Goal: Task Accomplishment & Management: Complete application form

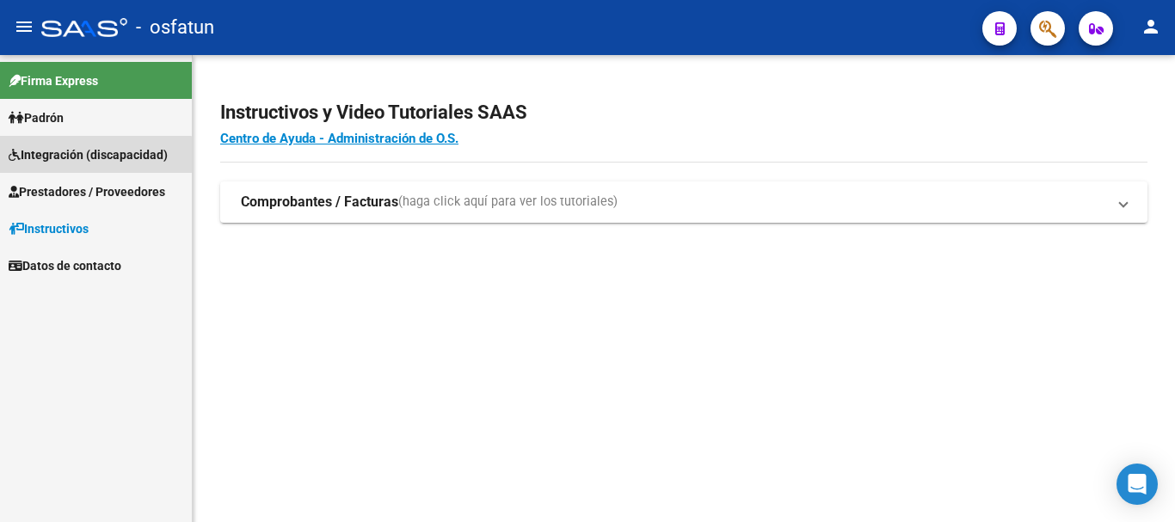
click at [86, 160] on span "Integración (discapacidad)" at bounding box center [88, 154] width 159 height 19
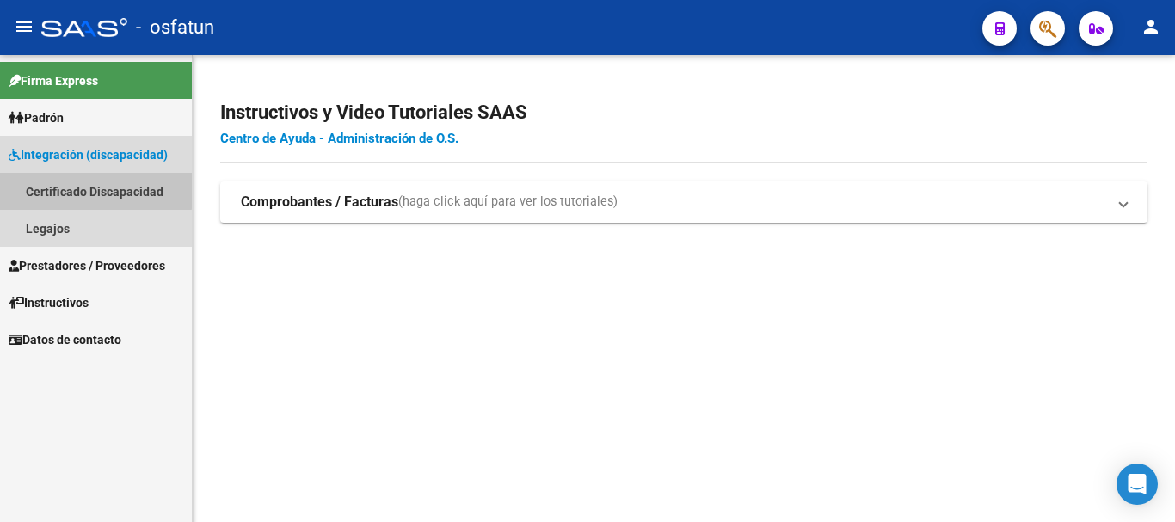
click at [87, 190] on link "Certificado Discapacidad" at bounding box center [96, 191] width 192 height 37
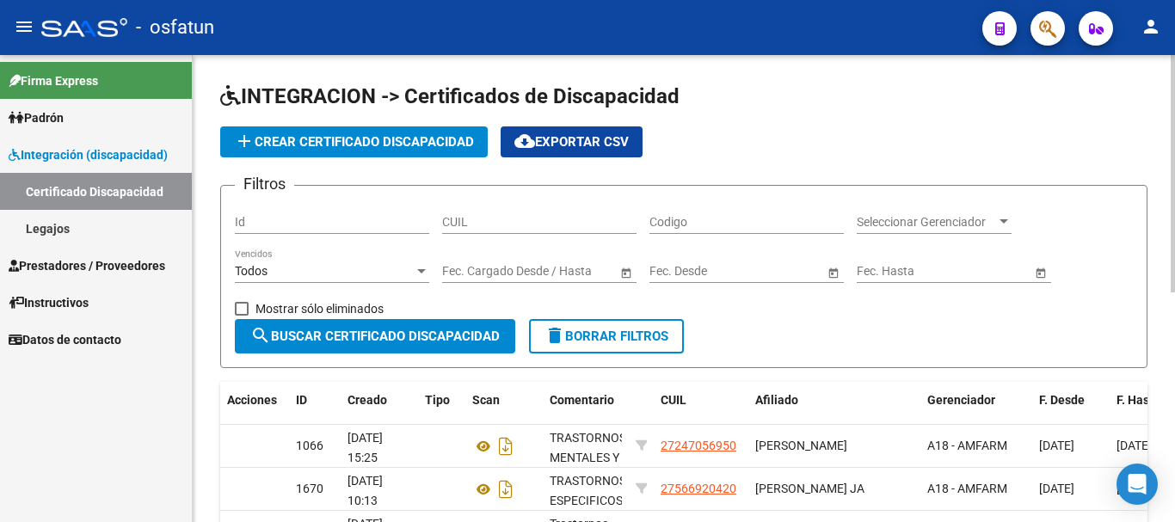
click at [686, 222] on input "Codigo" at bounding box center [746, 222] width 194 height 15
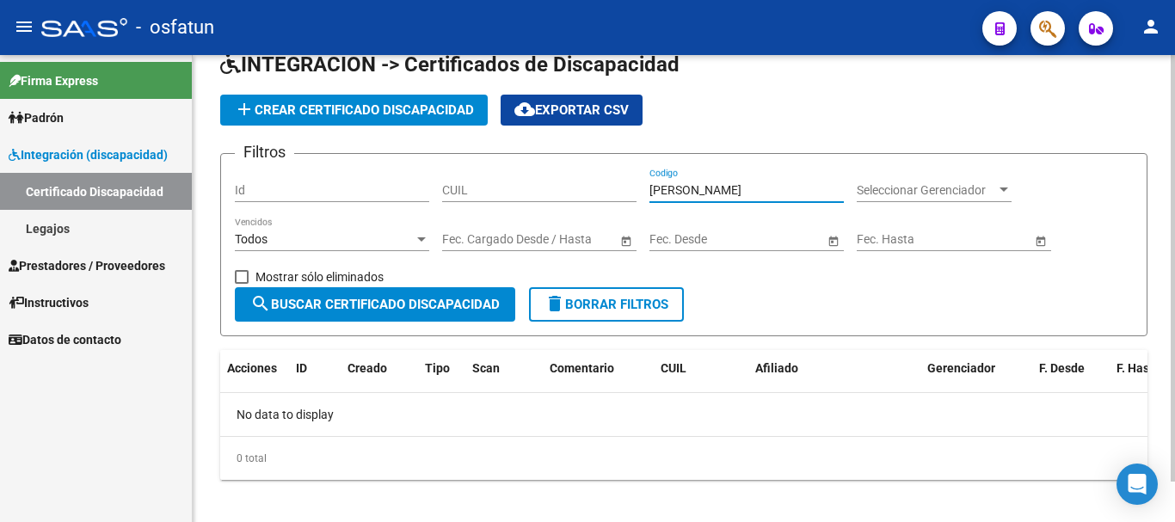
scroll to position [45, 0]
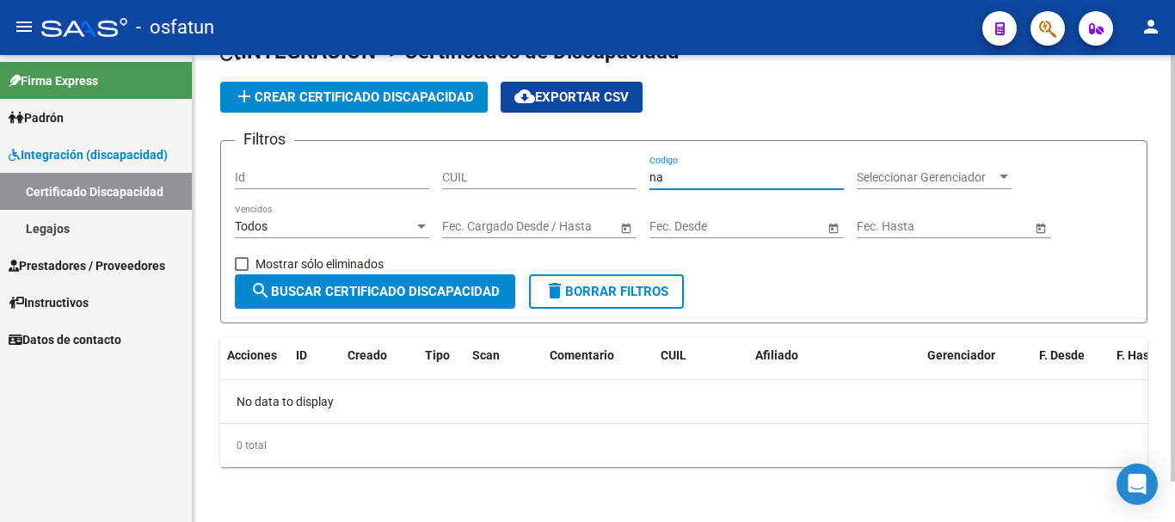
type input "n"
type input "[PERSON_NAME]"
click at [347, 287] on span "search Buscar Certificado Discapacidad" at bounding box center [374, 291] width 249 height 15
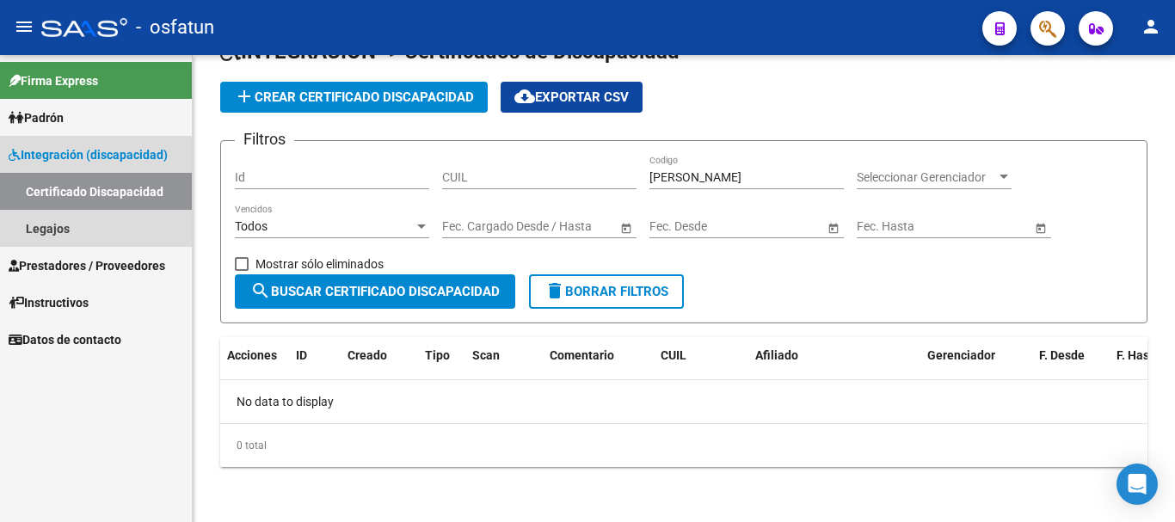
click at [59, 158] on span "Integración (discapacidad)" at bounding box center [88, 154] width 159 height 19
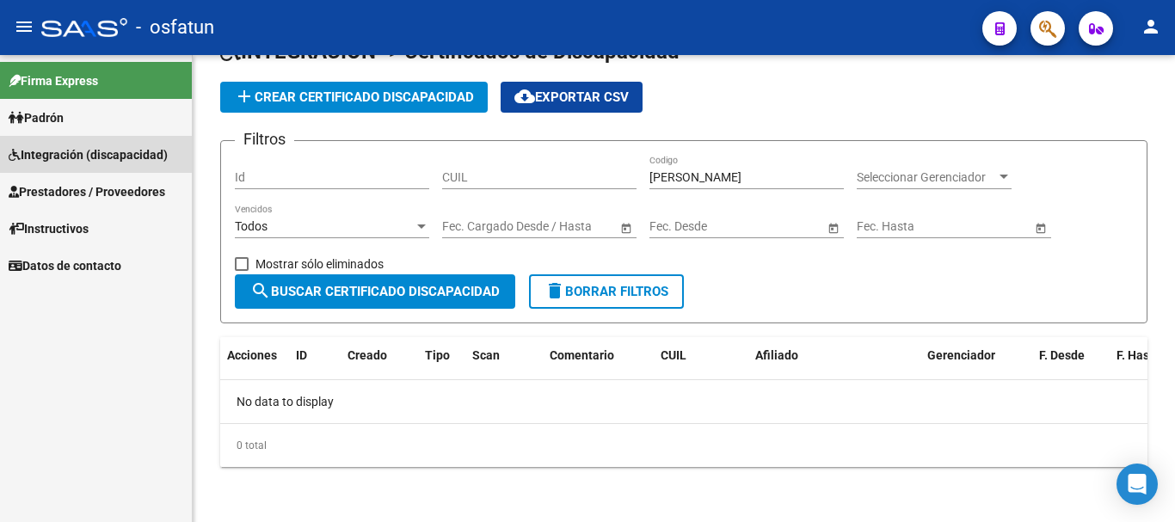
click at [66, 153] on span "Integración (discapacidad)" at bounding box center [88, 154] width 159 height 19
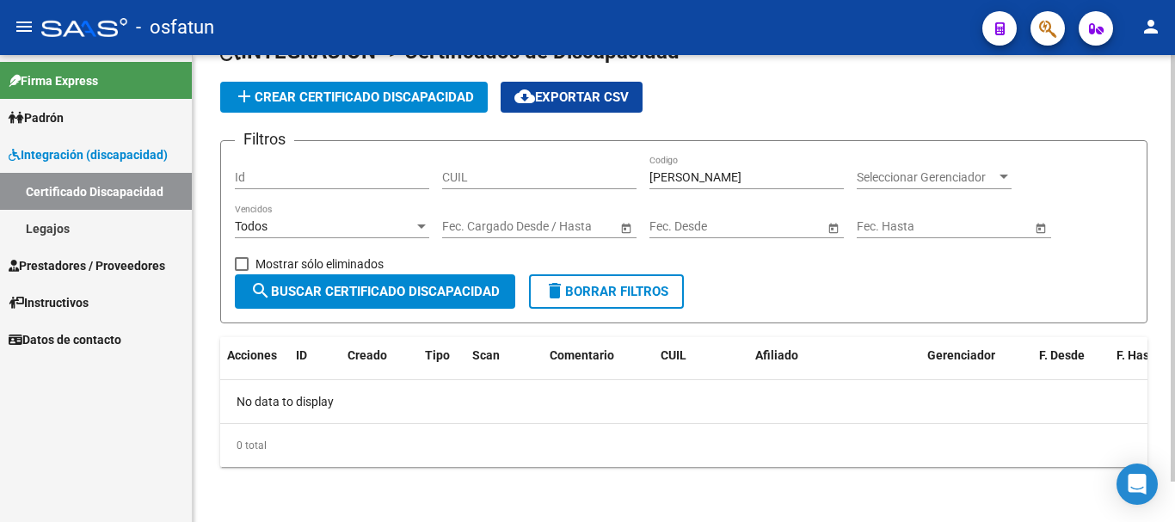
click at [701, 170] on input "[PERSON_NAME]" at bounding box center [746, 177] width 194 height 15
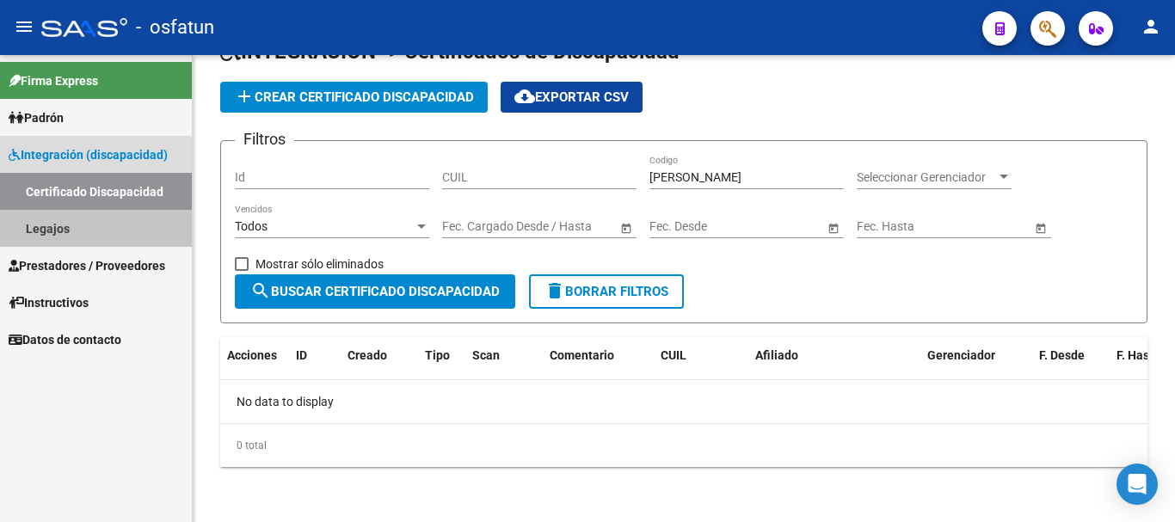
click at [85, 233] on link "Legajos" at bounding box center [96, 228] width 192 height 37
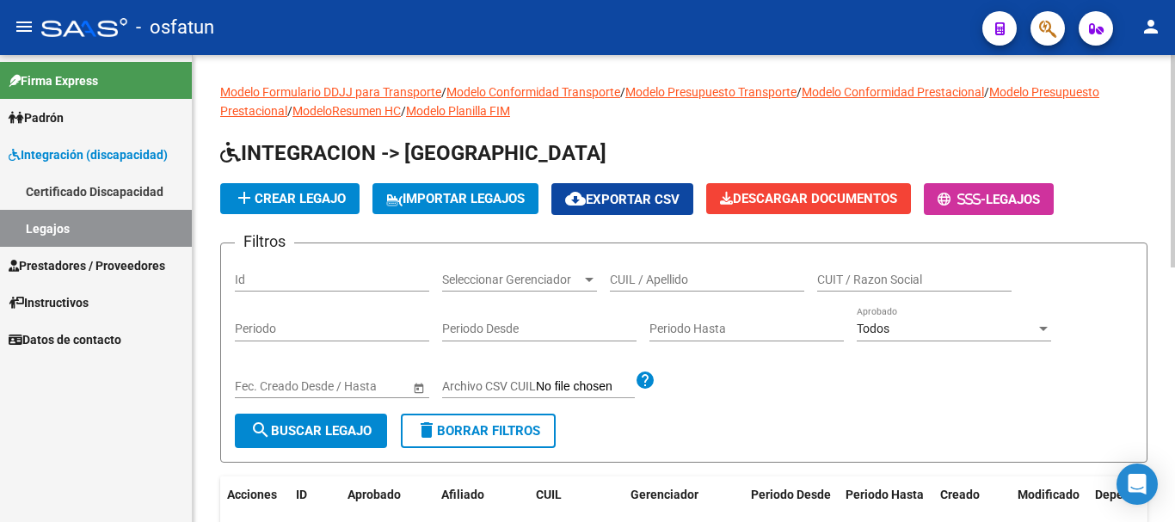
click at [636, 281] on input "CUIL / Apellido" at bounding box center [707, 280] width 194 height 15
type input "[PERSON_NAME]"
click at [327, 427] on span "search Buscar Legajo" at bounding box center [310, 430] width 121 height 15
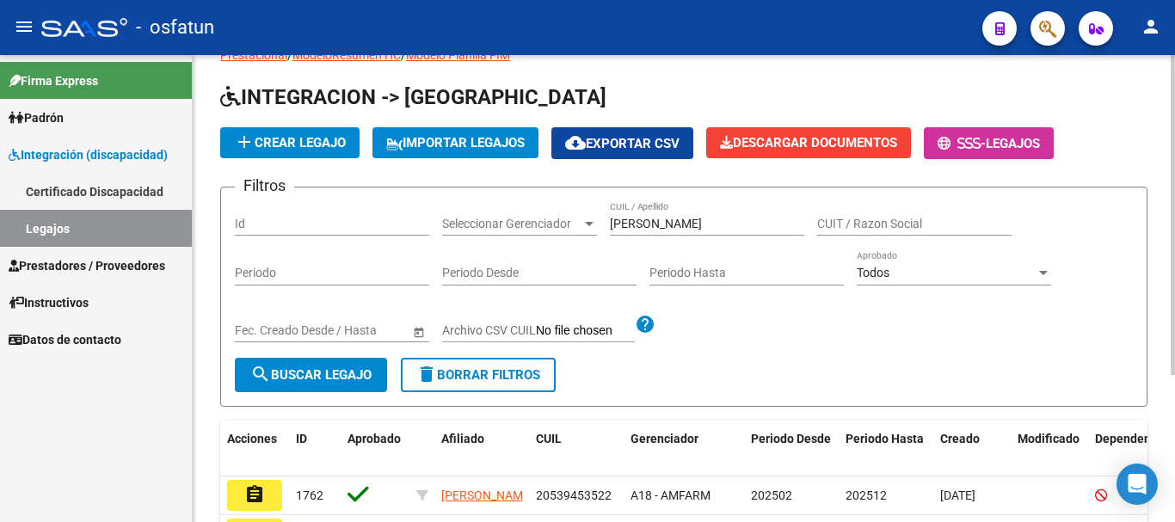
scroll to position [86, 0]
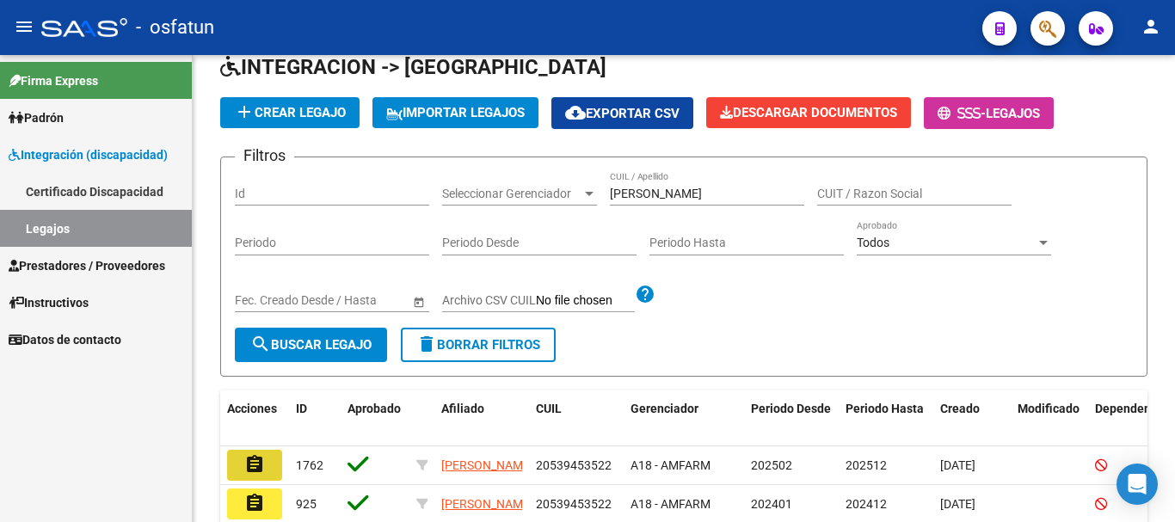
click at [256, 465] on mat-icon "assignment" at bounding box center [254, 464] width 21 height 21
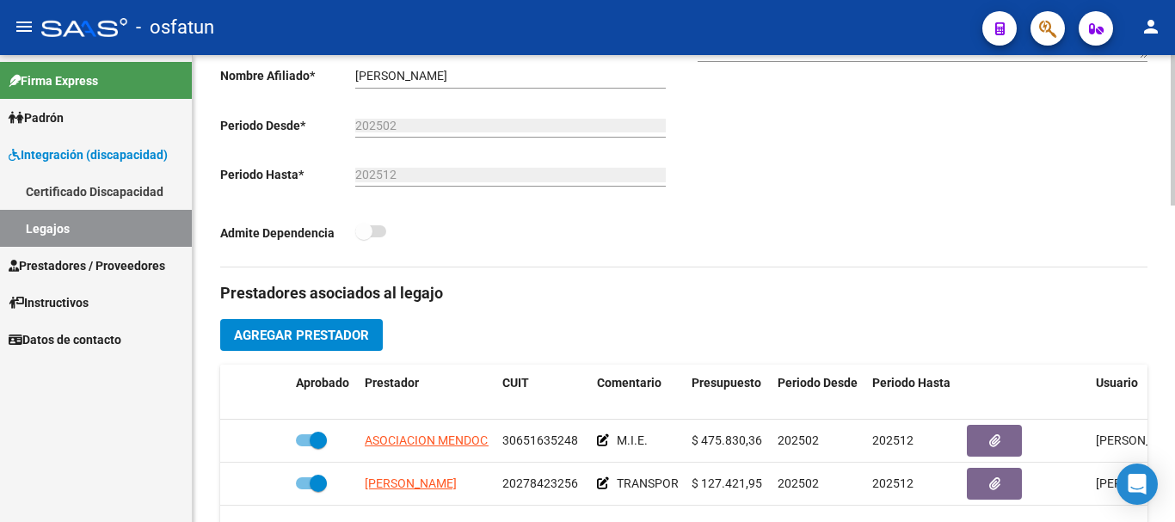
scroll to position [430, 0]
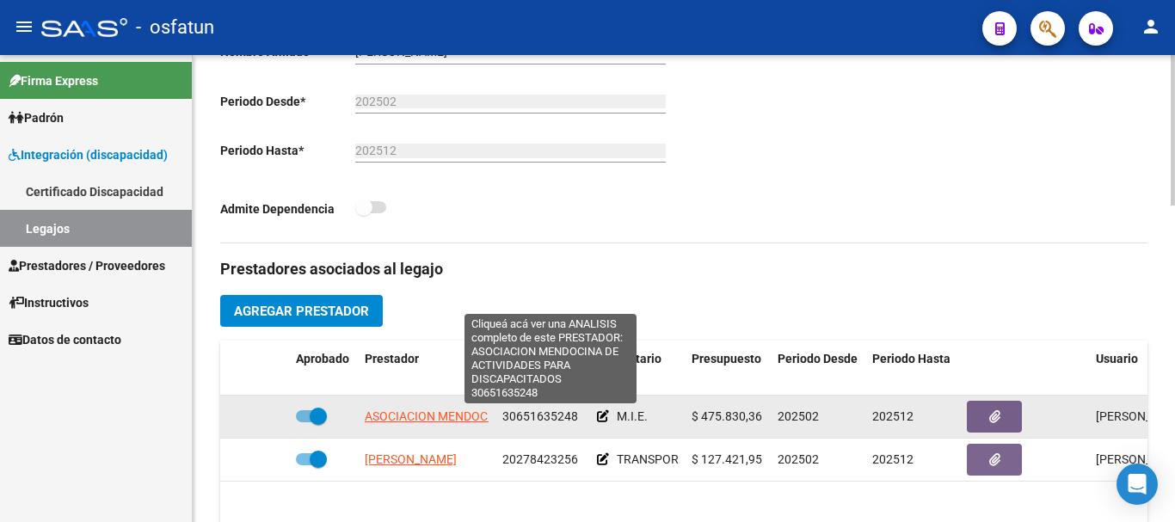
click at [414, 417] on span "ASOCIACION MENDOCINA DE ACTIVIDADES PARA DISCAPACITADOS" at bounding box center [549, 416] width 368 height 14
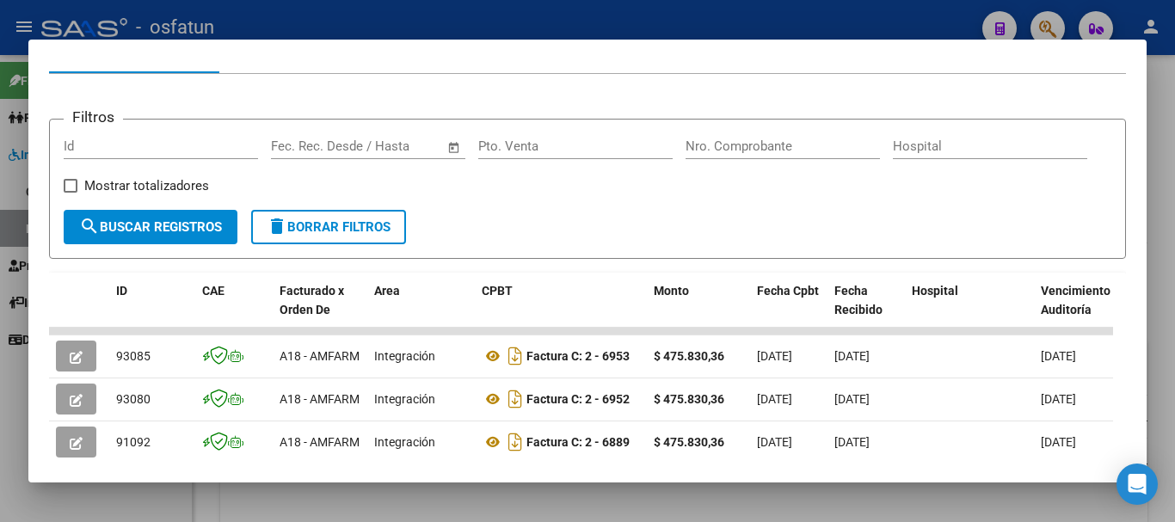
scroll to position [237, 0]
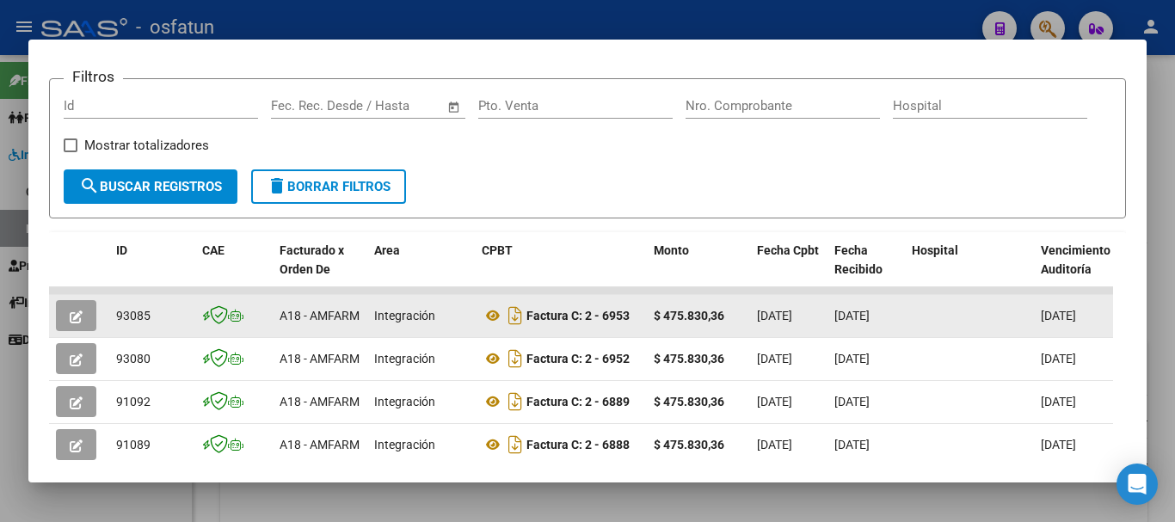
click at [77, 322] on icon "button" at bounding box center [76, 316] width 13 height 13
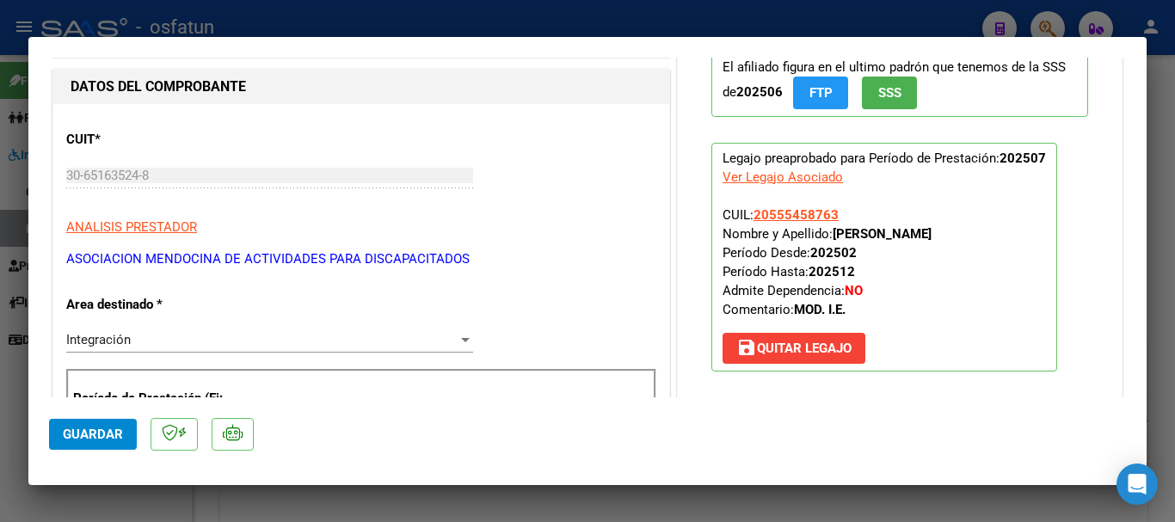
scroll to position [0, 0]
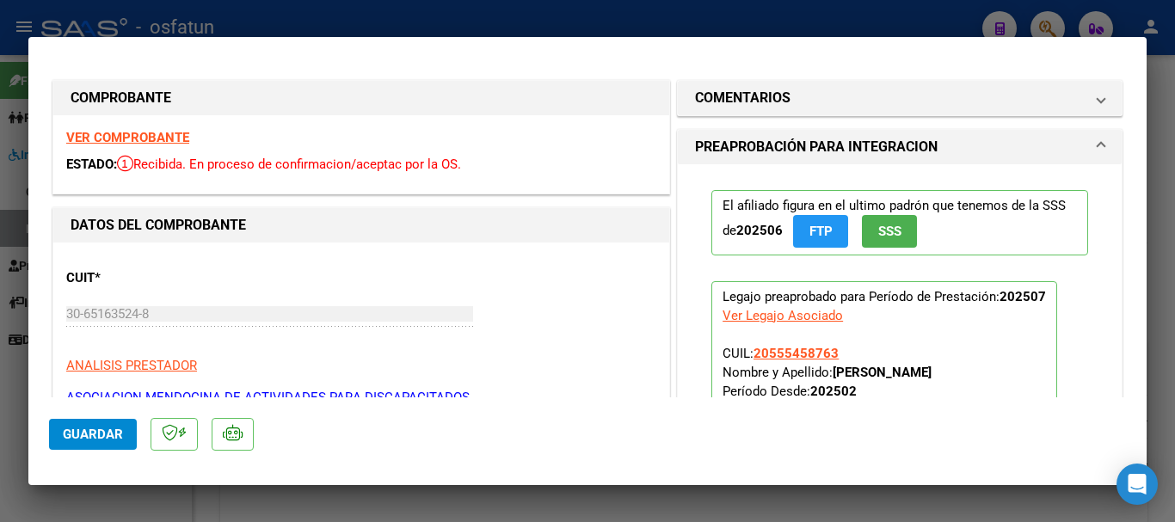
type input "$ 0,00"
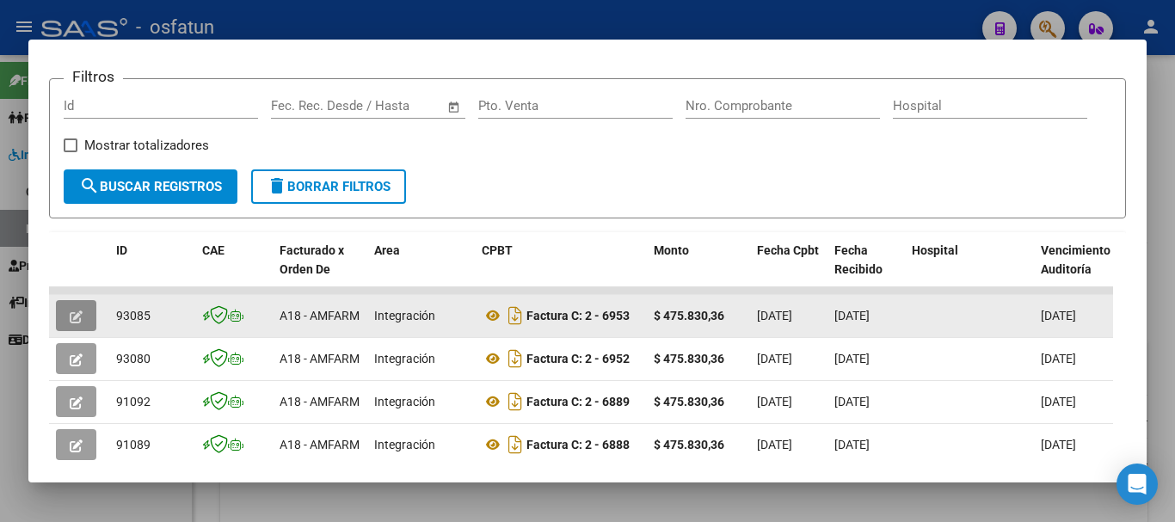
click at [78, 319] on icon "button" at bounding box center [76, 316] width 13 height 13
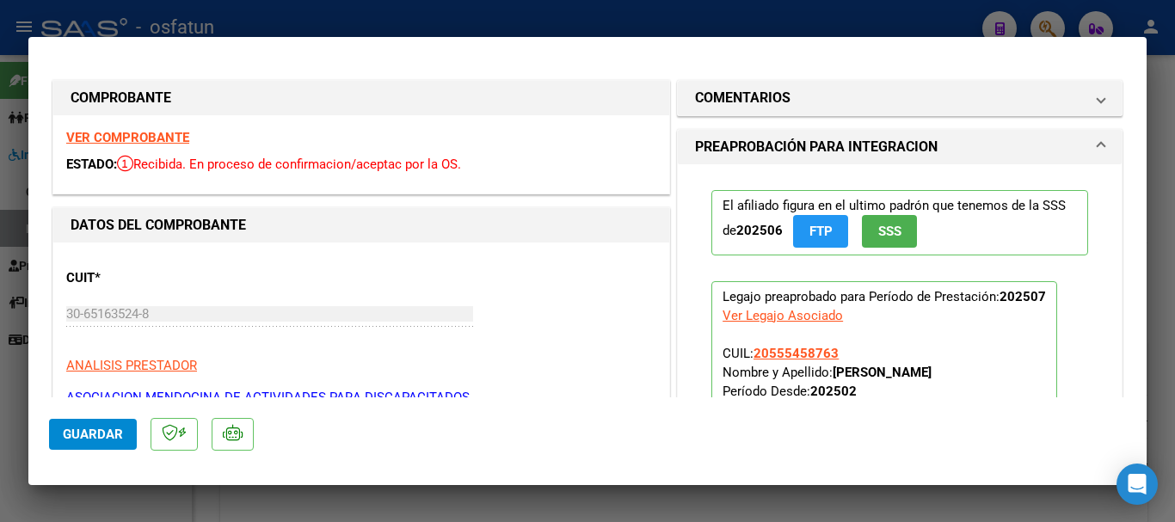
type input "$ 0,00"
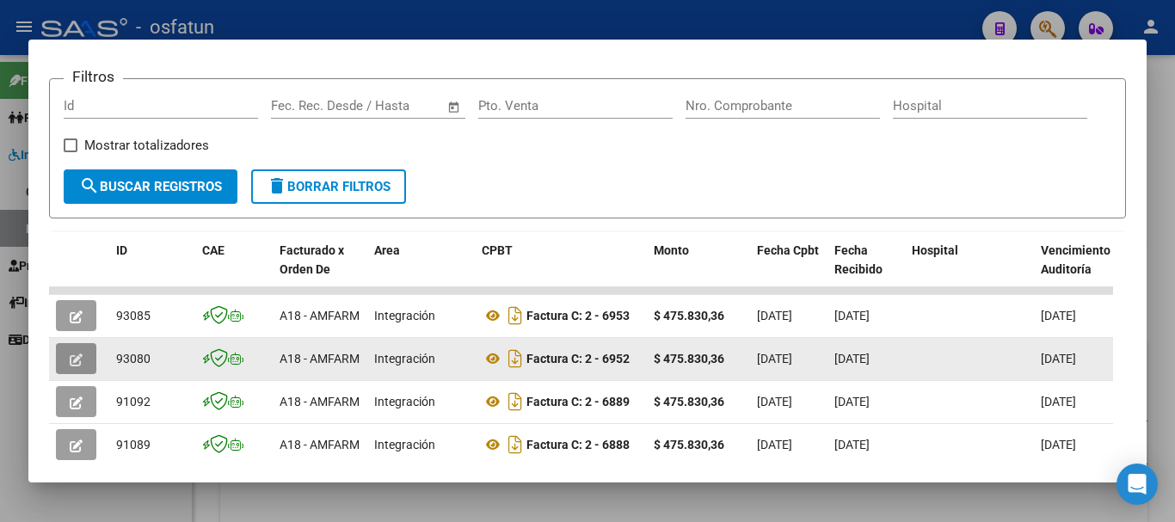
click at [68, 371] on button "button" at bounding box center [76, 358] width 40 height 31
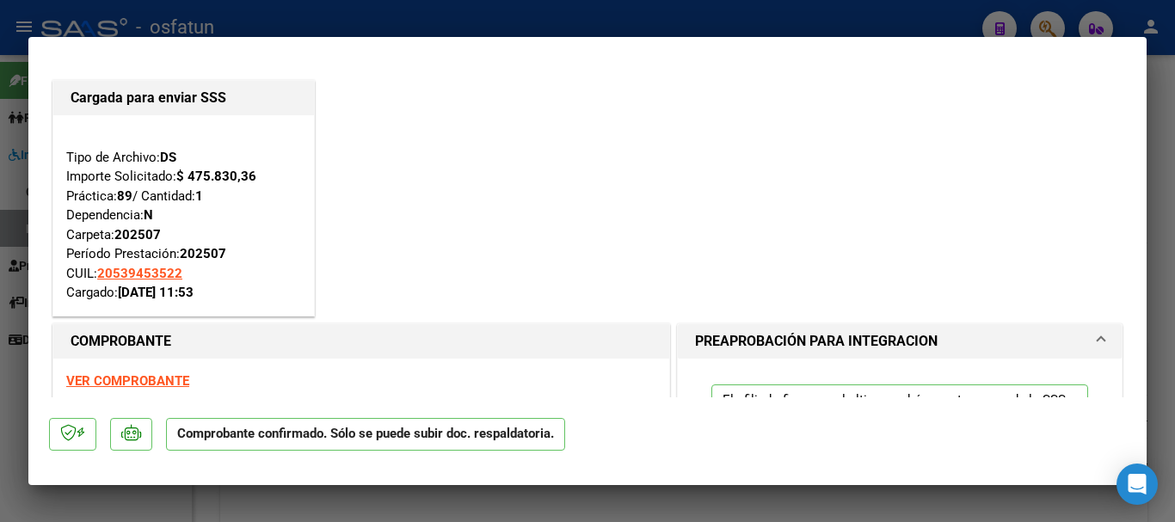
type input "$ 0,00"
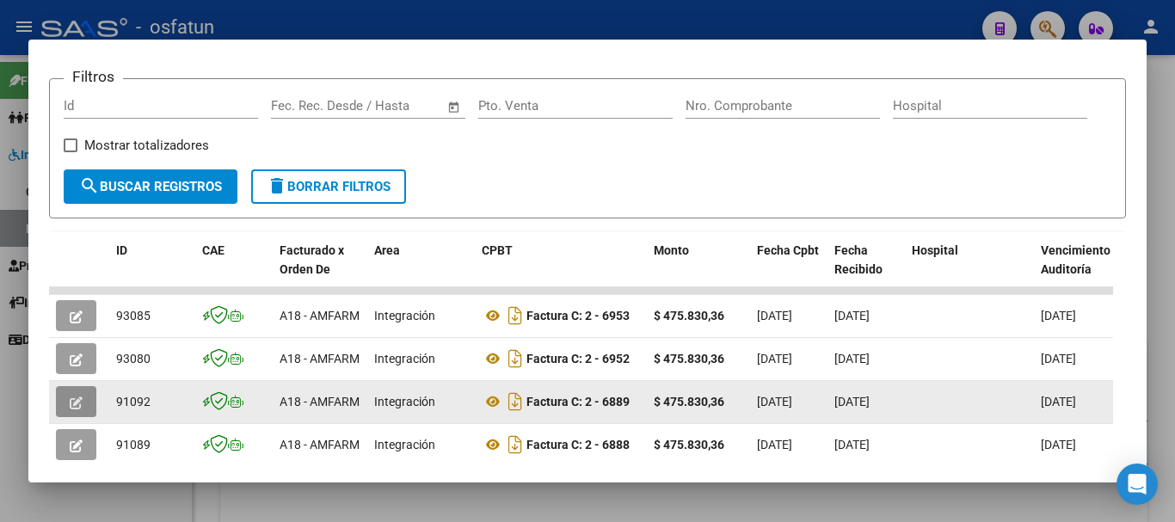
click at [78, 407] on icon "button" at bounding box center [76, 403] width 13 height 13
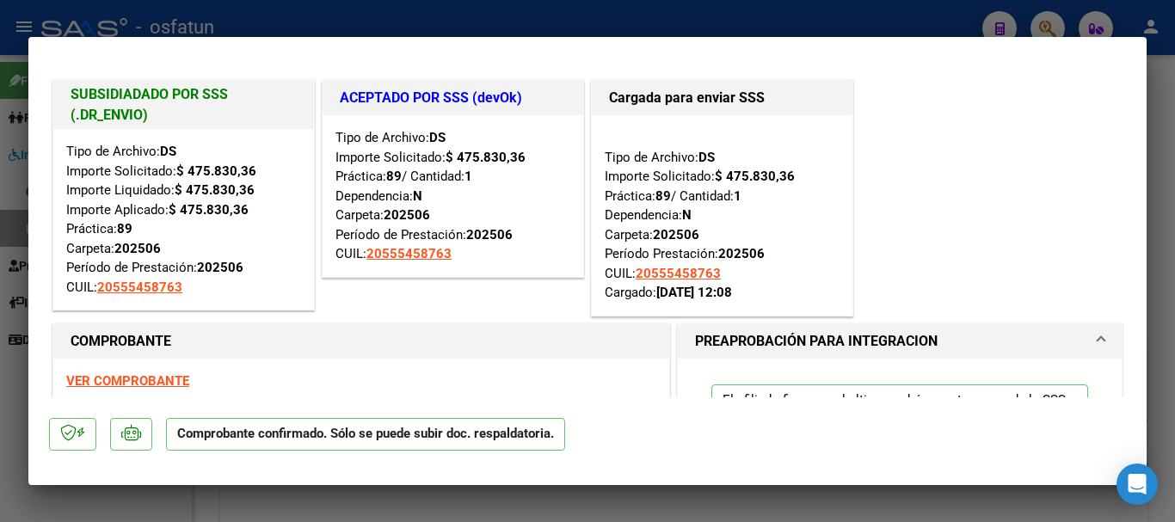
type input "$ 0,00"
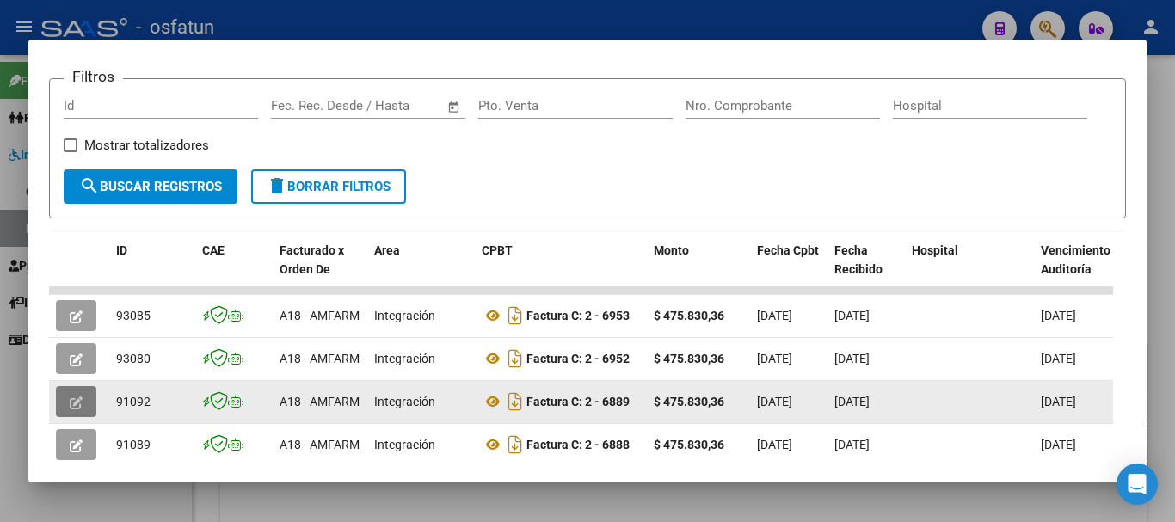
click at [67, 411] on button "button" at bounding box center [76, 401] width 40 height 31
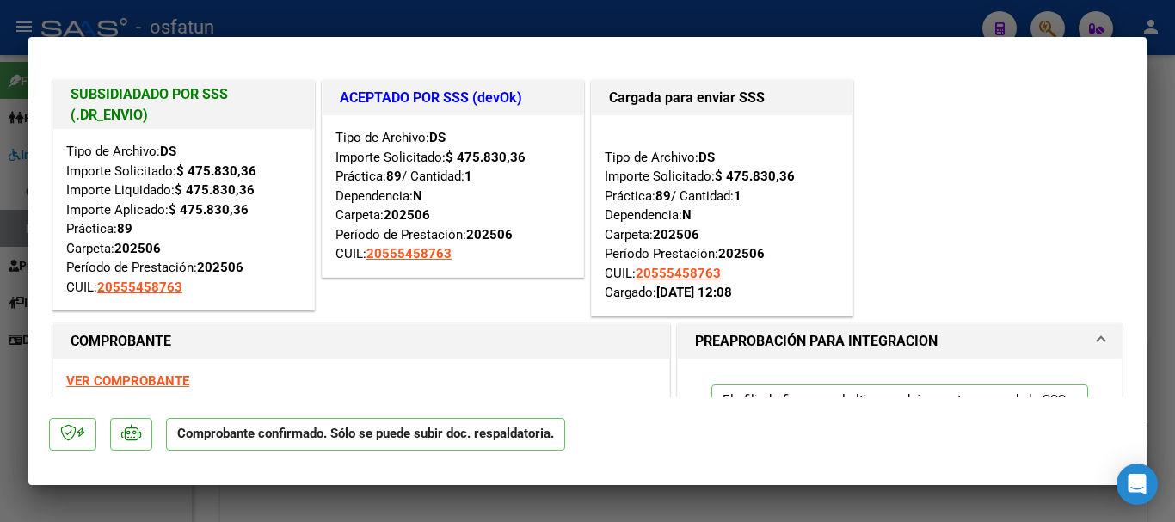
type input "$ 0,00"
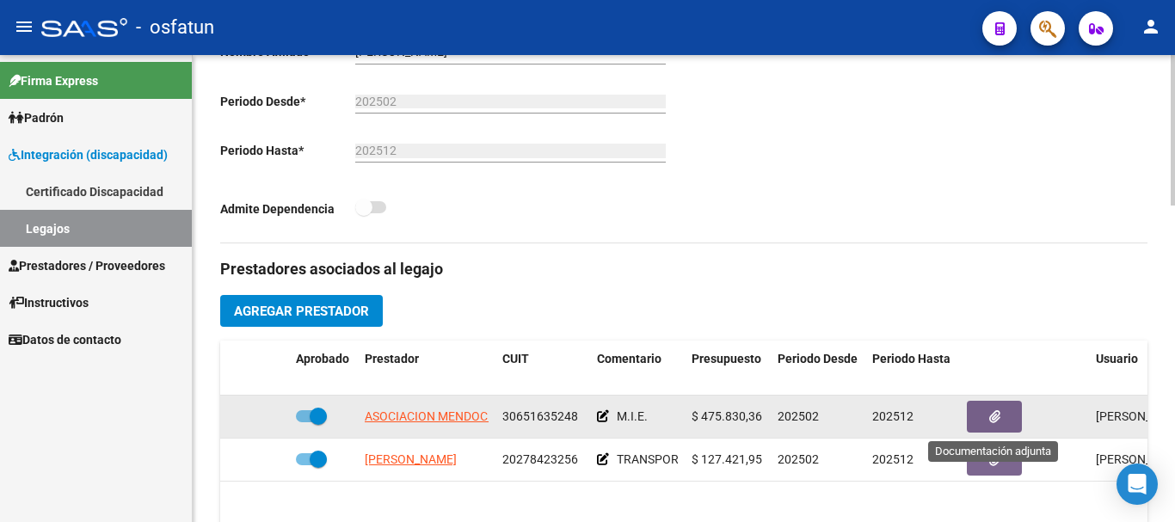
click at [991, 417] on icon "button" at bounding box center [994, 416] width 11 height 13
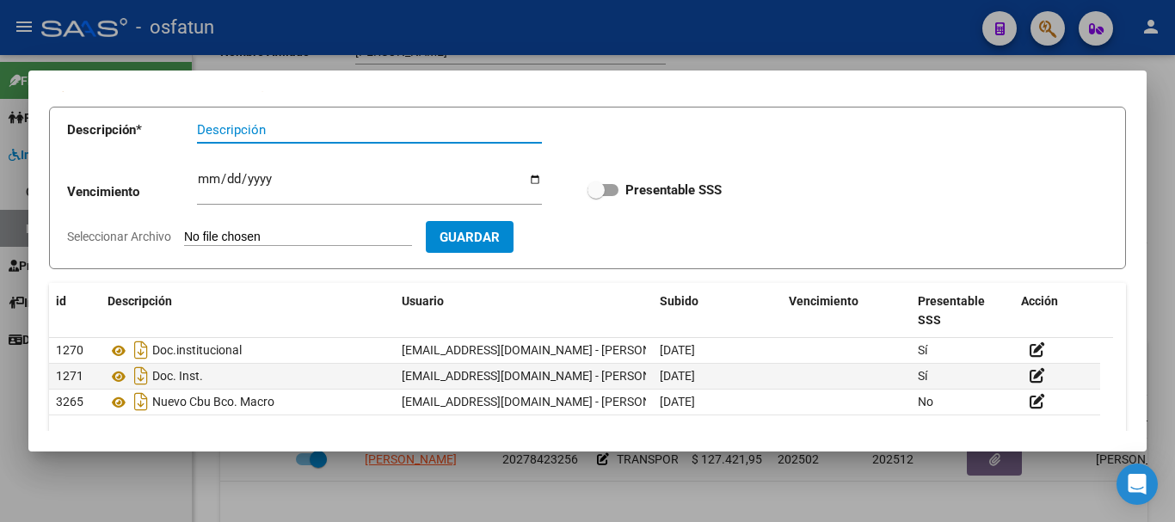
scroll to position [172, 0]
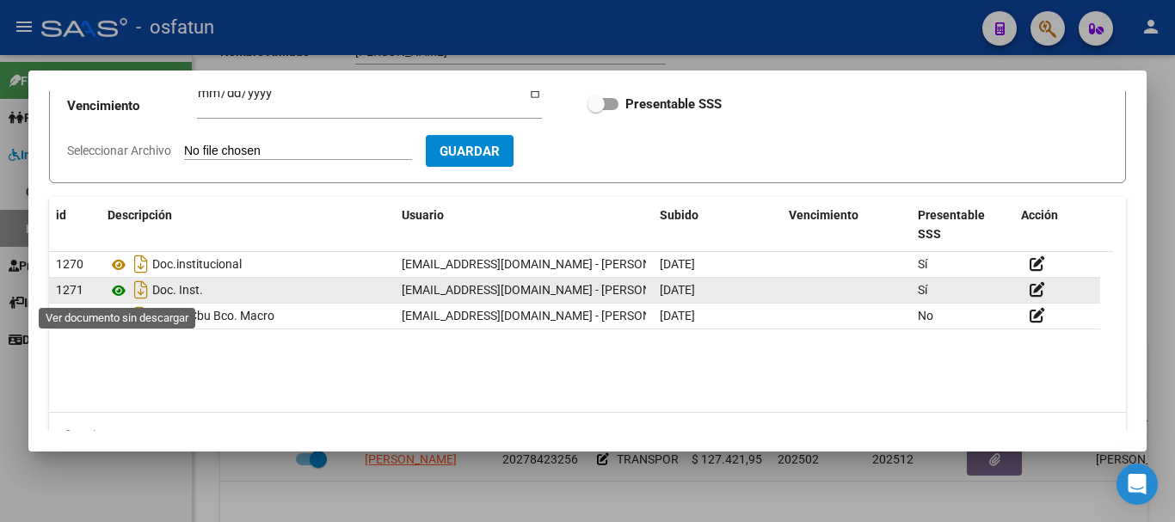
click at [119, 291] on icon at bounding box center [119, 290] width 22 height 21
click at [260, 296] on div "Doc. Inst." at bounding box center [248, 290] width 280 height 28
click at [333, 291] on div "Doc. Inst." at bounding box center [248, 290] width 280 height 28
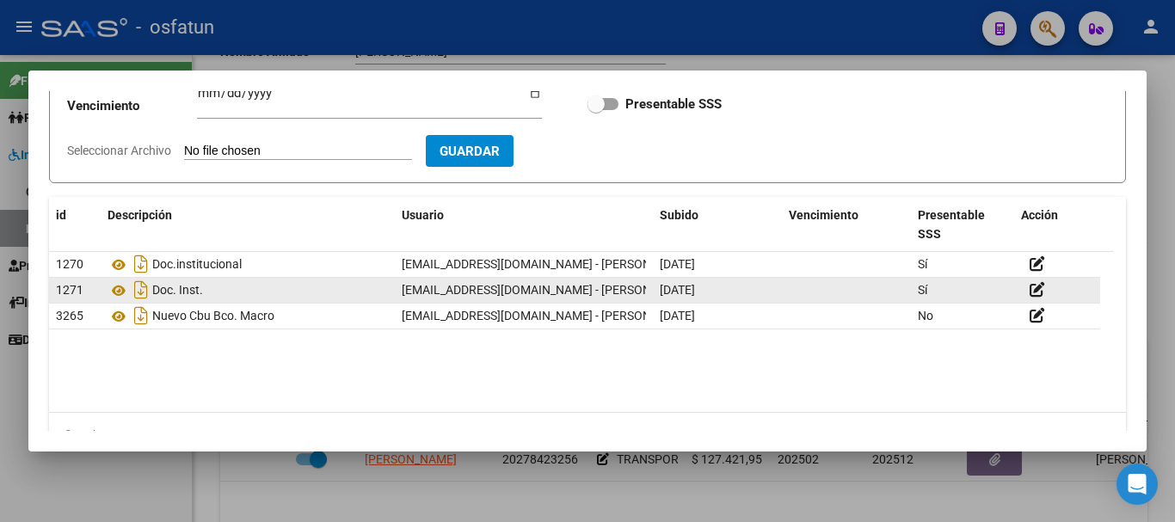
click at [333, 291] on div "Doc. Inst." at bounding box center [248, 290] width 280 height 28
click at [120, 288] on icon at bounding box center [119, 290] width 22 height 21
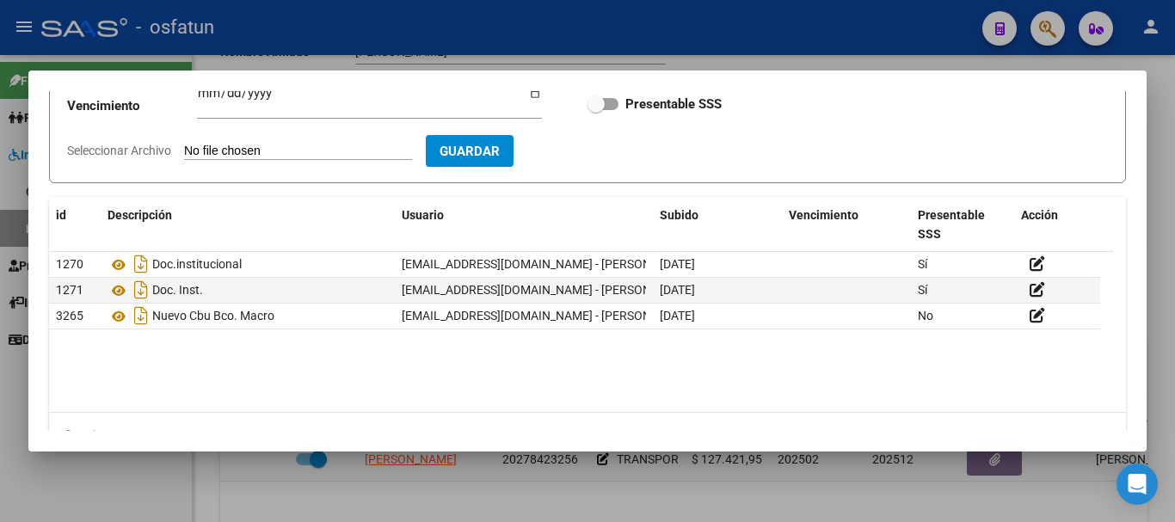
scroll to position [210, 0]
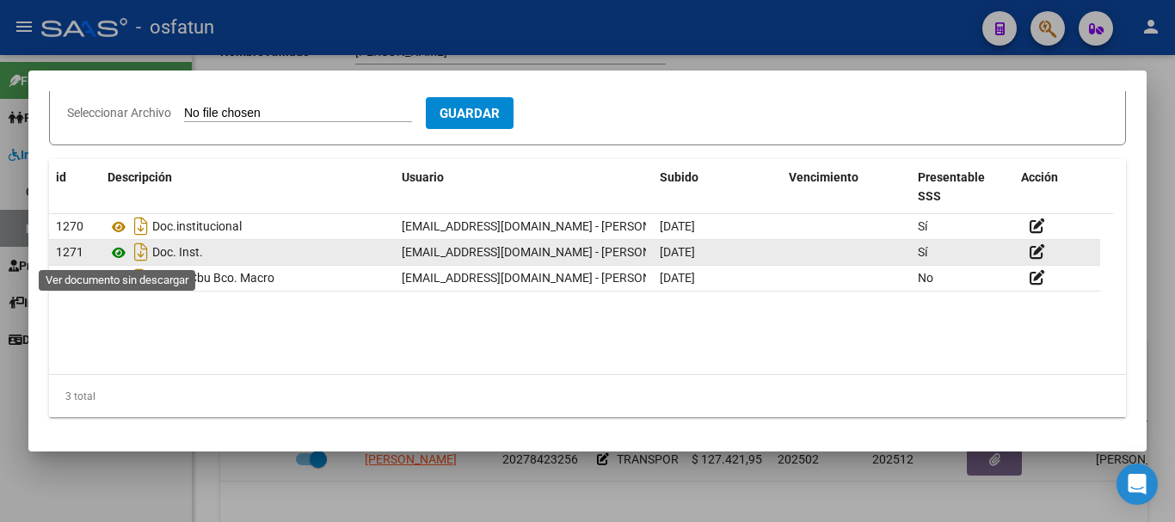
click at [119, 250] on icon at bounding box center [119, 253] width 22 height 21
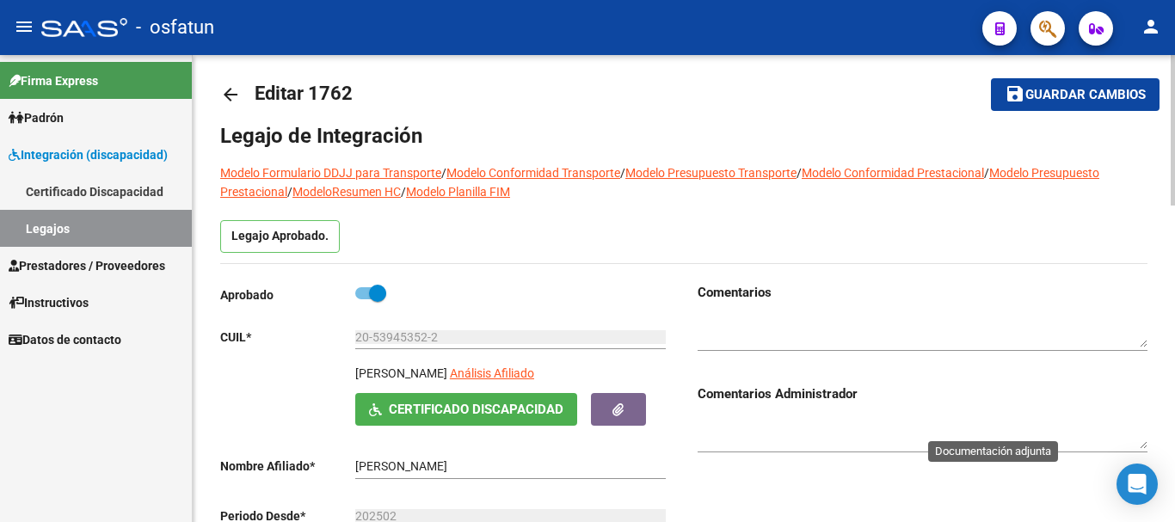
scroll to position [0, 0]
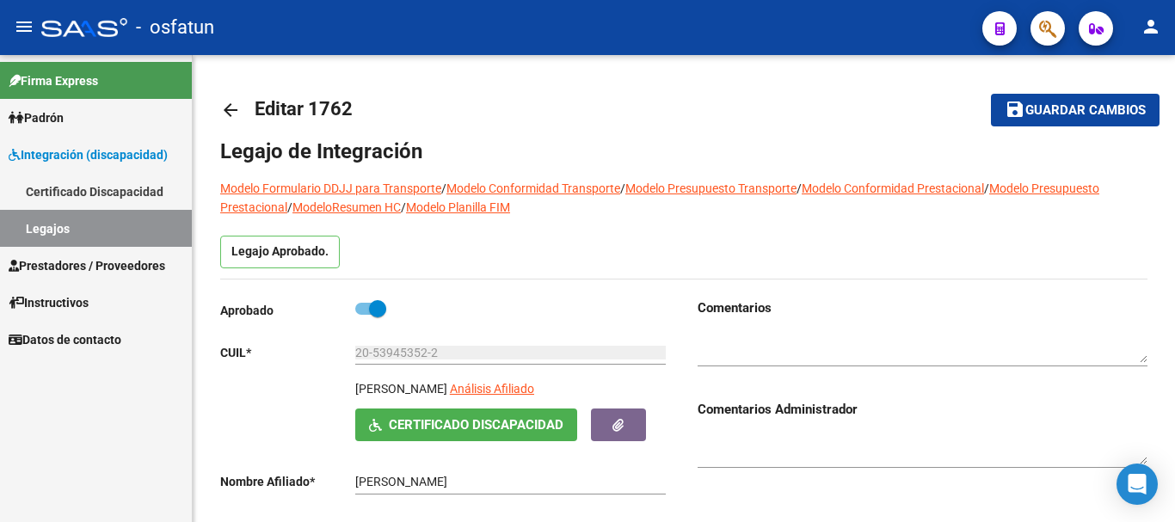
click at [99, 224] on link "Legajos" at bounding box center [96, 228] width 192 height 37
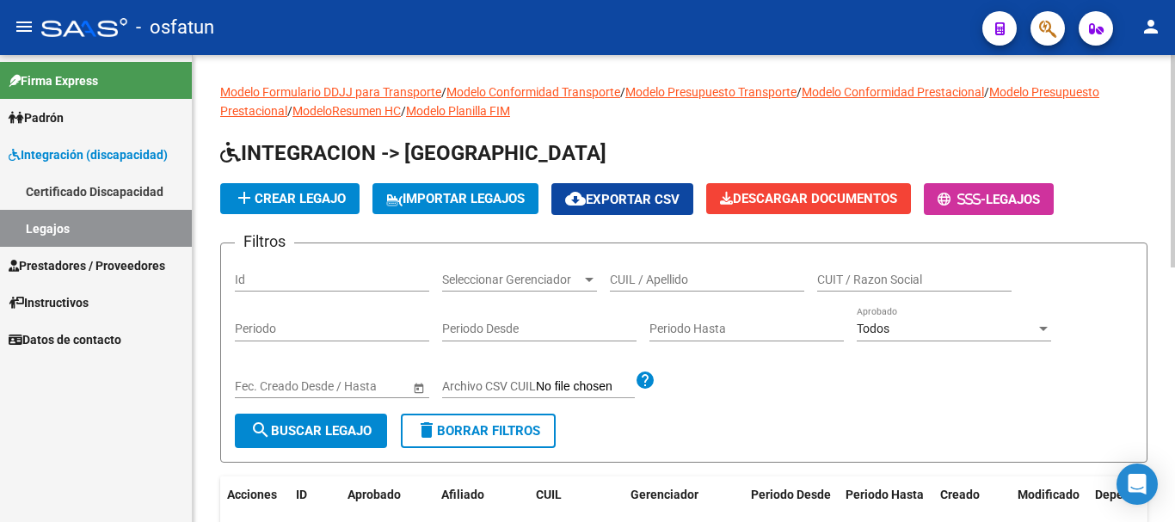
click at [690, 286] on input "CUIL / Apellido" at bounding box center [707, 280] width 194 height 15
type input "[PERSON_NAME]"
click at [309, 434] on span "search Buscar Legajo" at bounding box center [310, 430] width 121 height 15
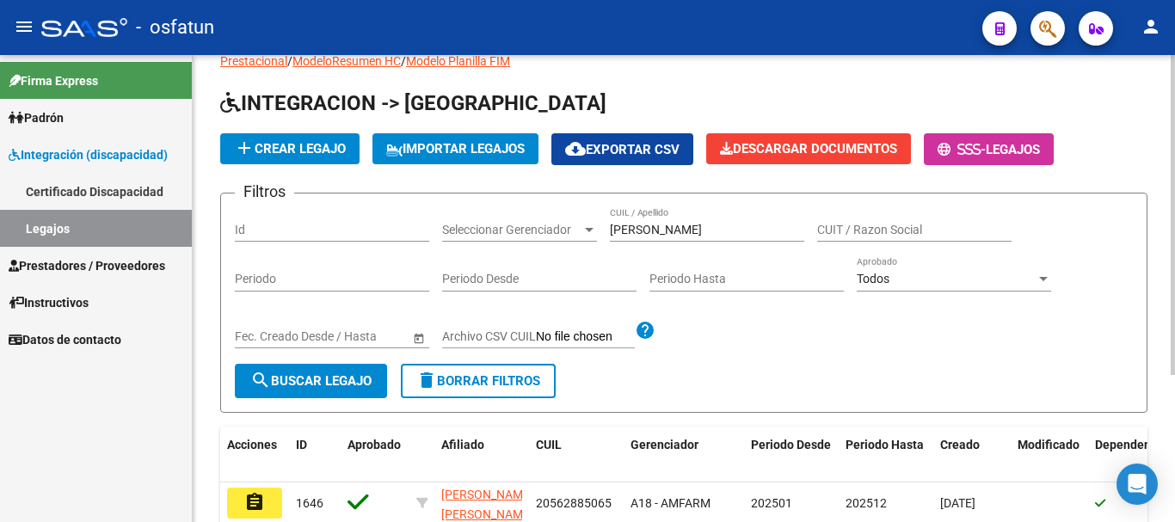
scroll to position [86, 0]
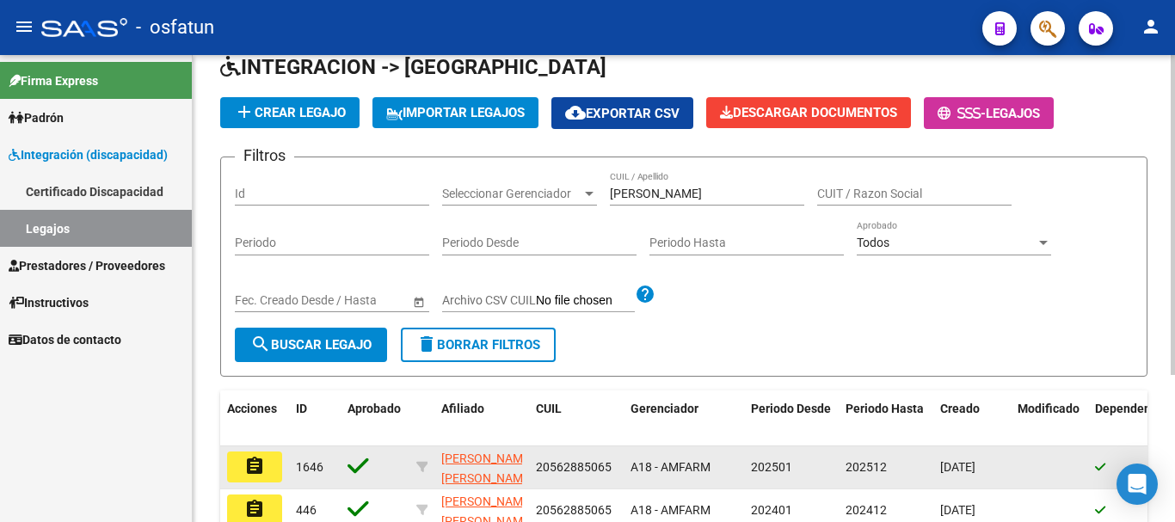
click at [253, 466] on mat-icon "assignment" at bounding box center [254, 466] width 21 height 21
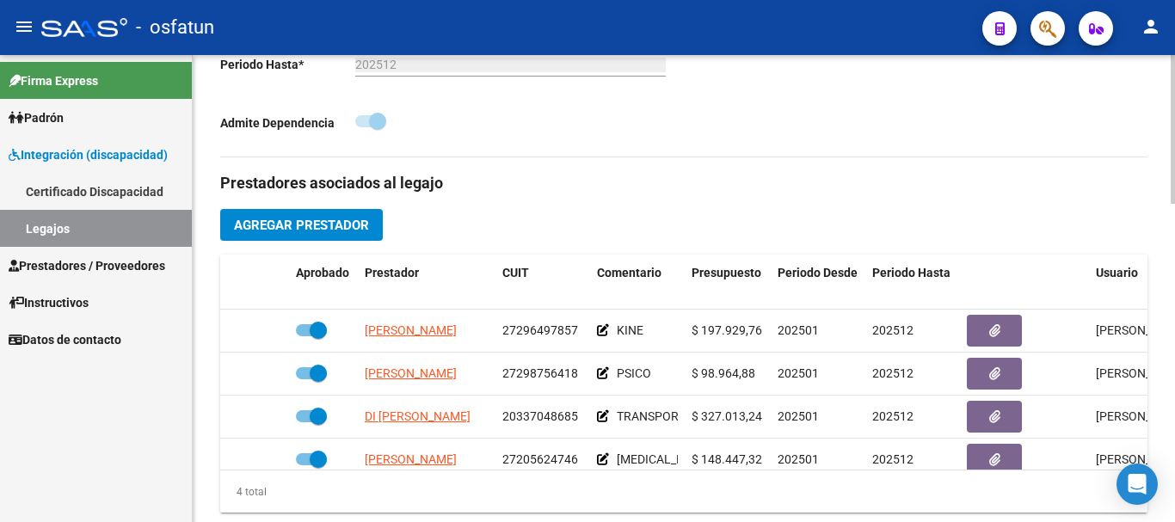
scroll to position [31, 0]
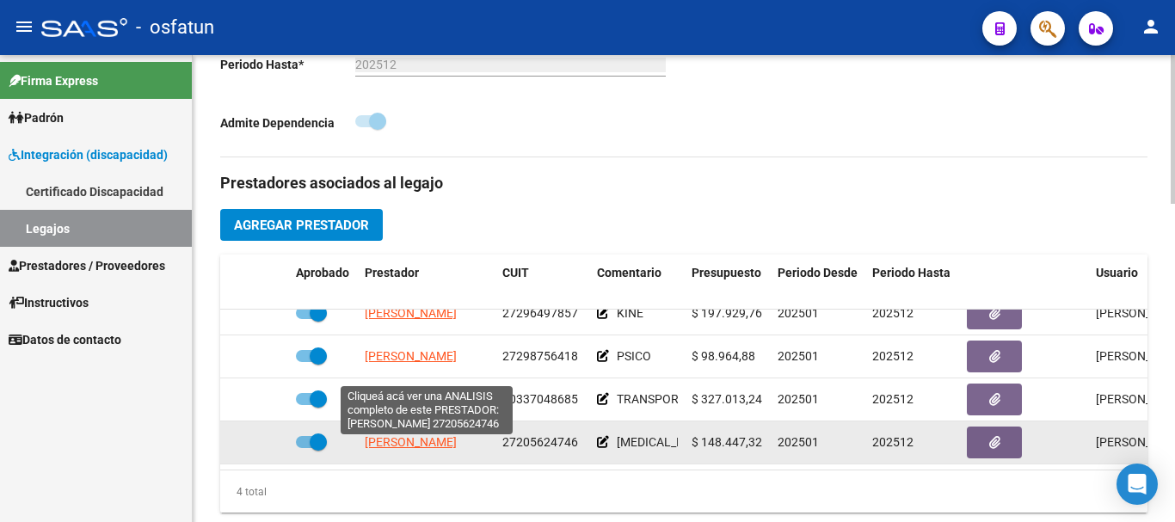
click at [436, 448] on span "[PERSON_NAME]" at bounding box center [411, 442] width 92 height 14
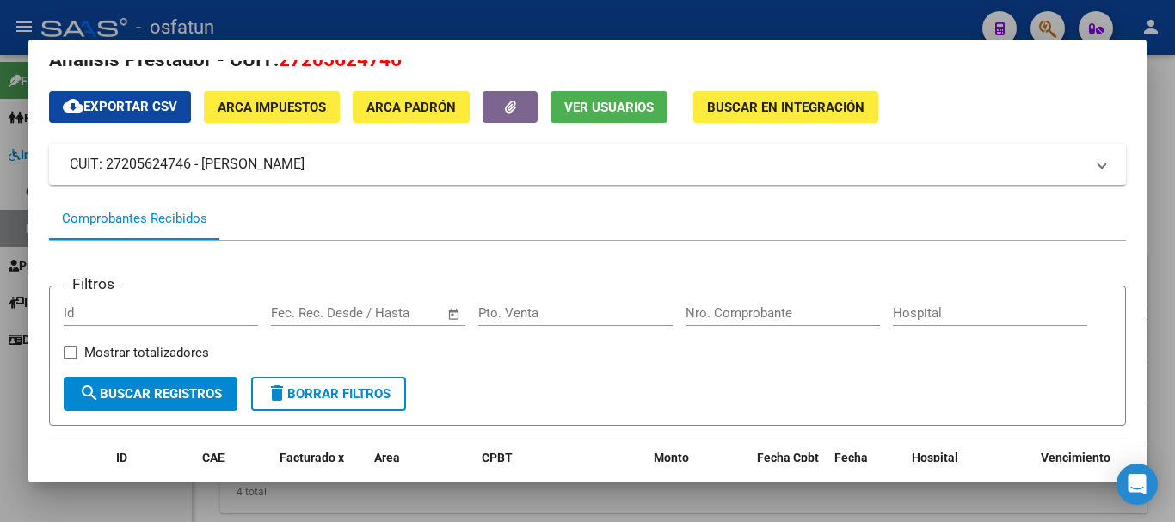
scroll to position [0, 0]
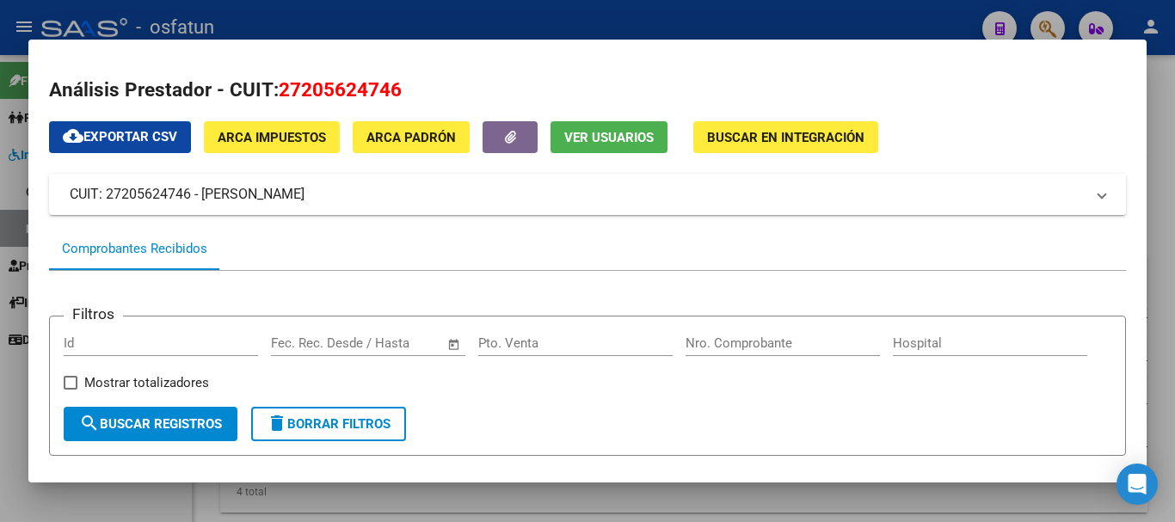
click at [732, 131] on span "Buscar en Integración" at bounding box center [785, 137] width 157 height 15
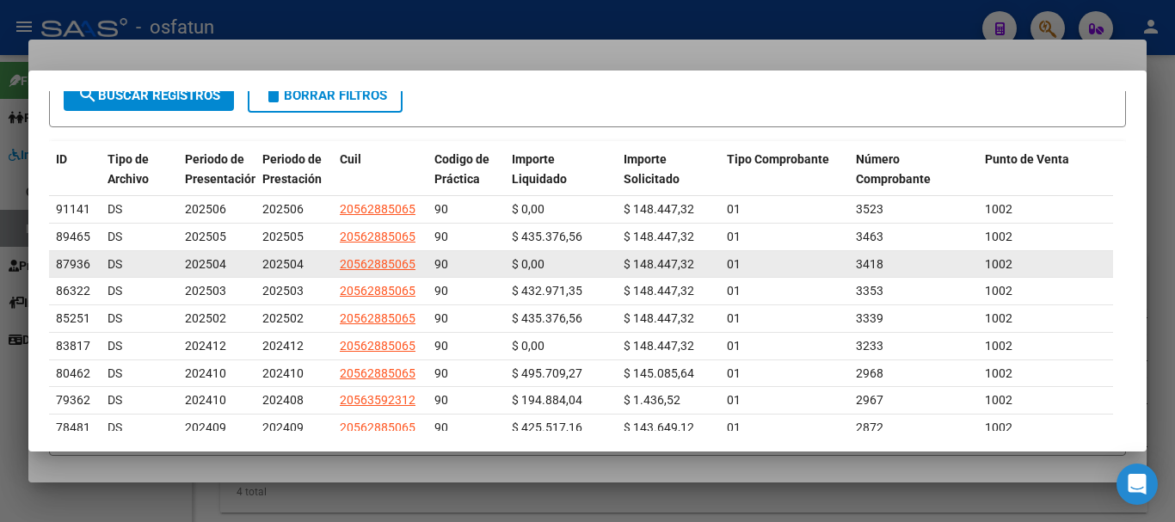
scroll to position [172, 0]
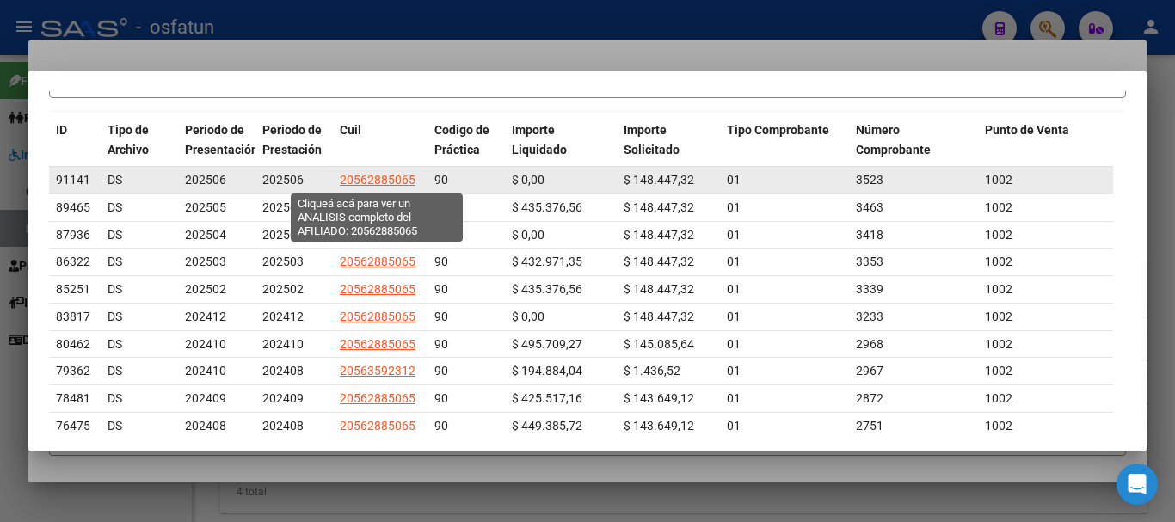
click at [383, 181] on span "20562885065" at bounding box center [378, 180] width 76 height 14
type textarea "20562885065"
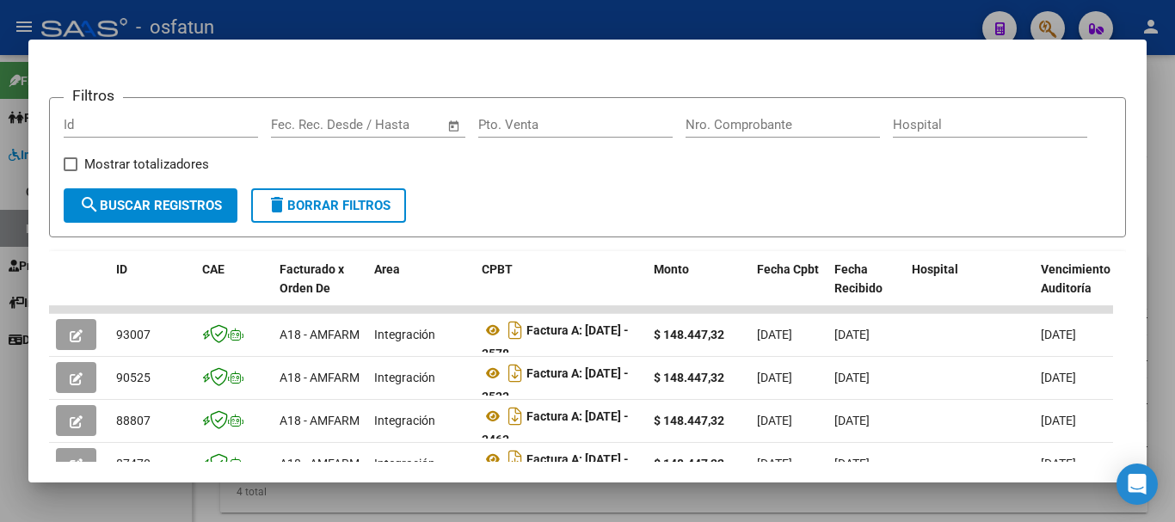
scroll to position [258, 0]
